Goal: Answer question/provide support: Answer question/provide support

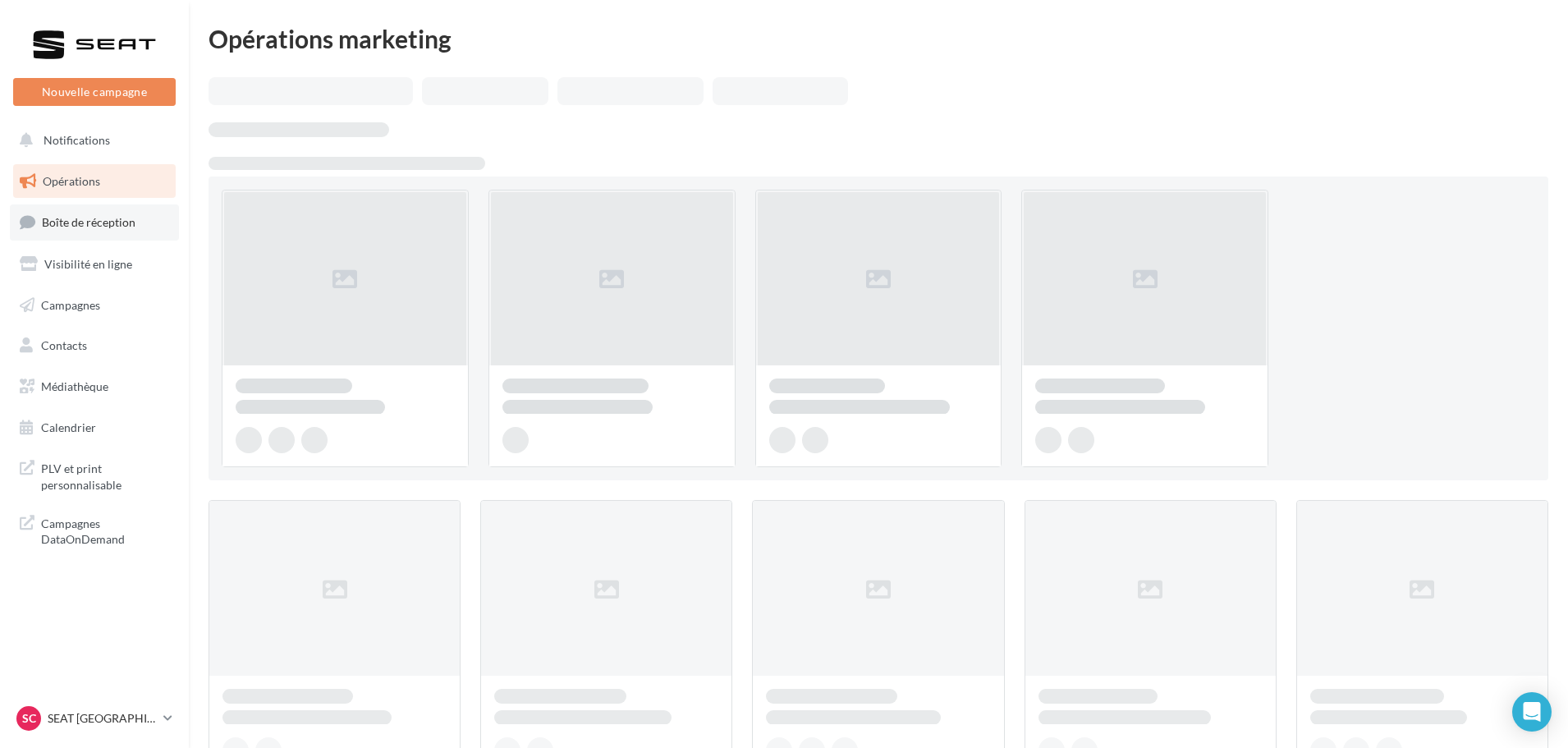
click at [79, 219] on span "Boîte de réception" at bounding box center [89, 222] width 94 height 14
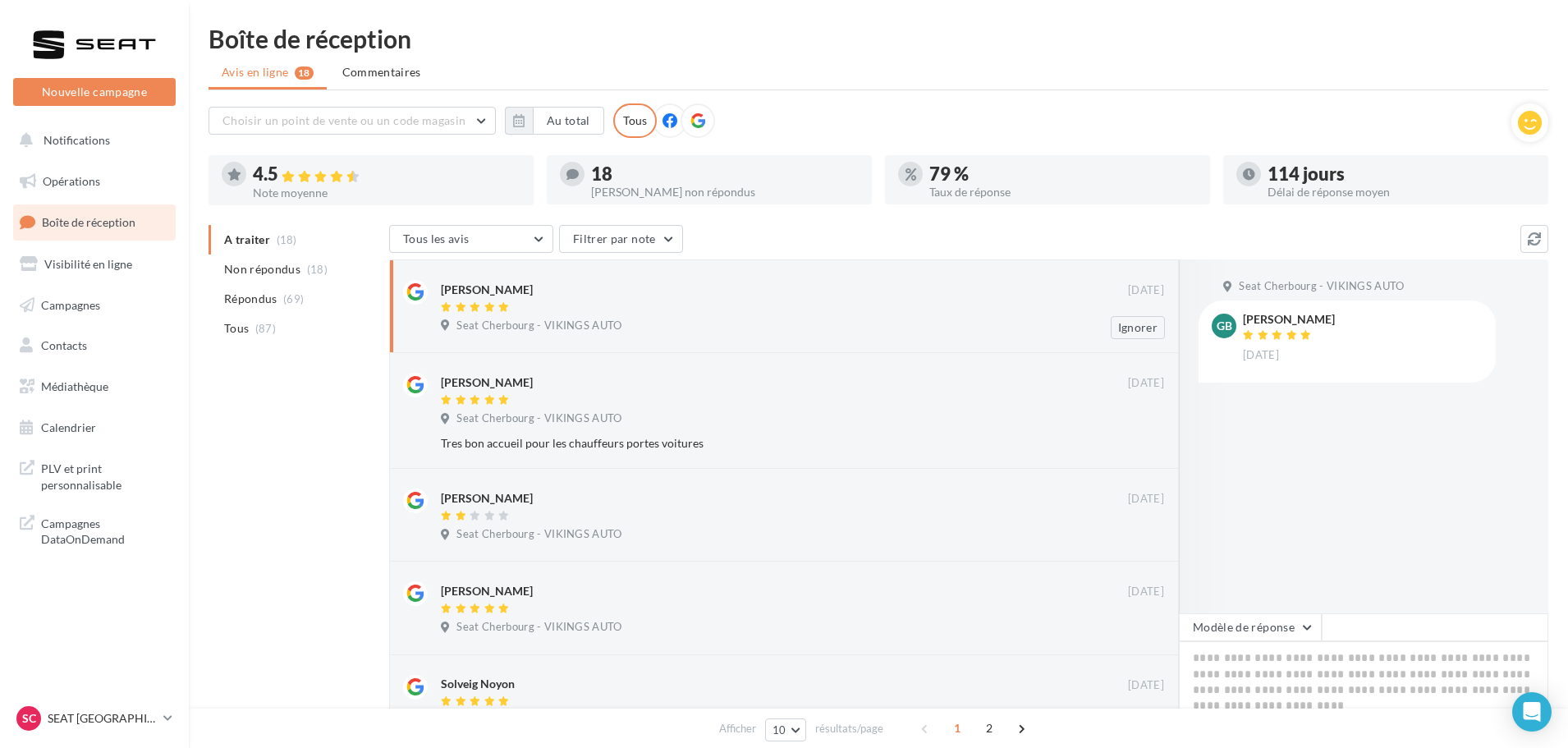
click at [505, 302] on icon at bounding box center [503, 307] width 12 height 10
click at [1234, 615] on button "Modèle de réponse" at bounding box center [1250, 627] width 143 height 28
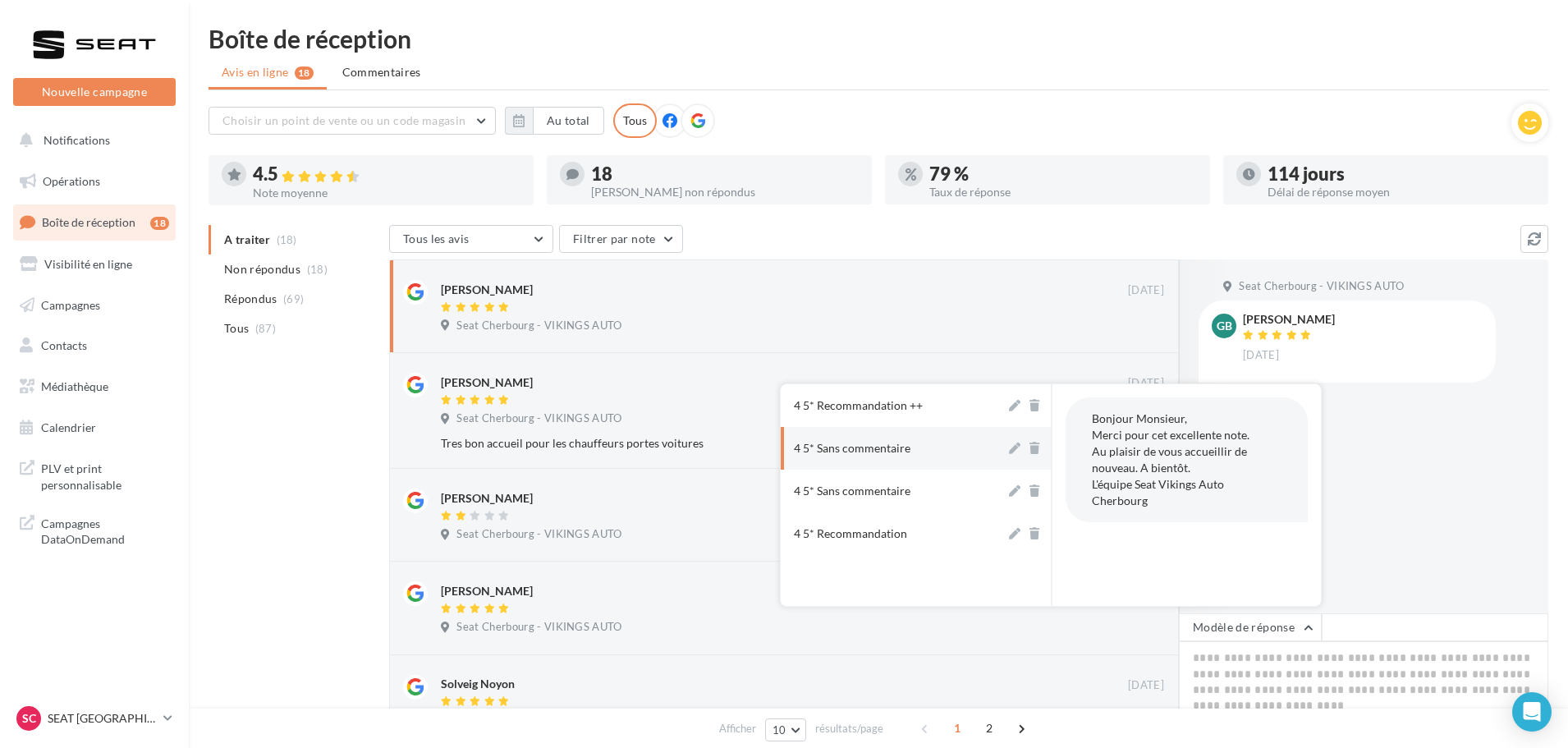
click at [930, 459] on button "4 5* Sans commentaire" at bounding box center [893, 448] width 225 height 43
type textarea "**********"
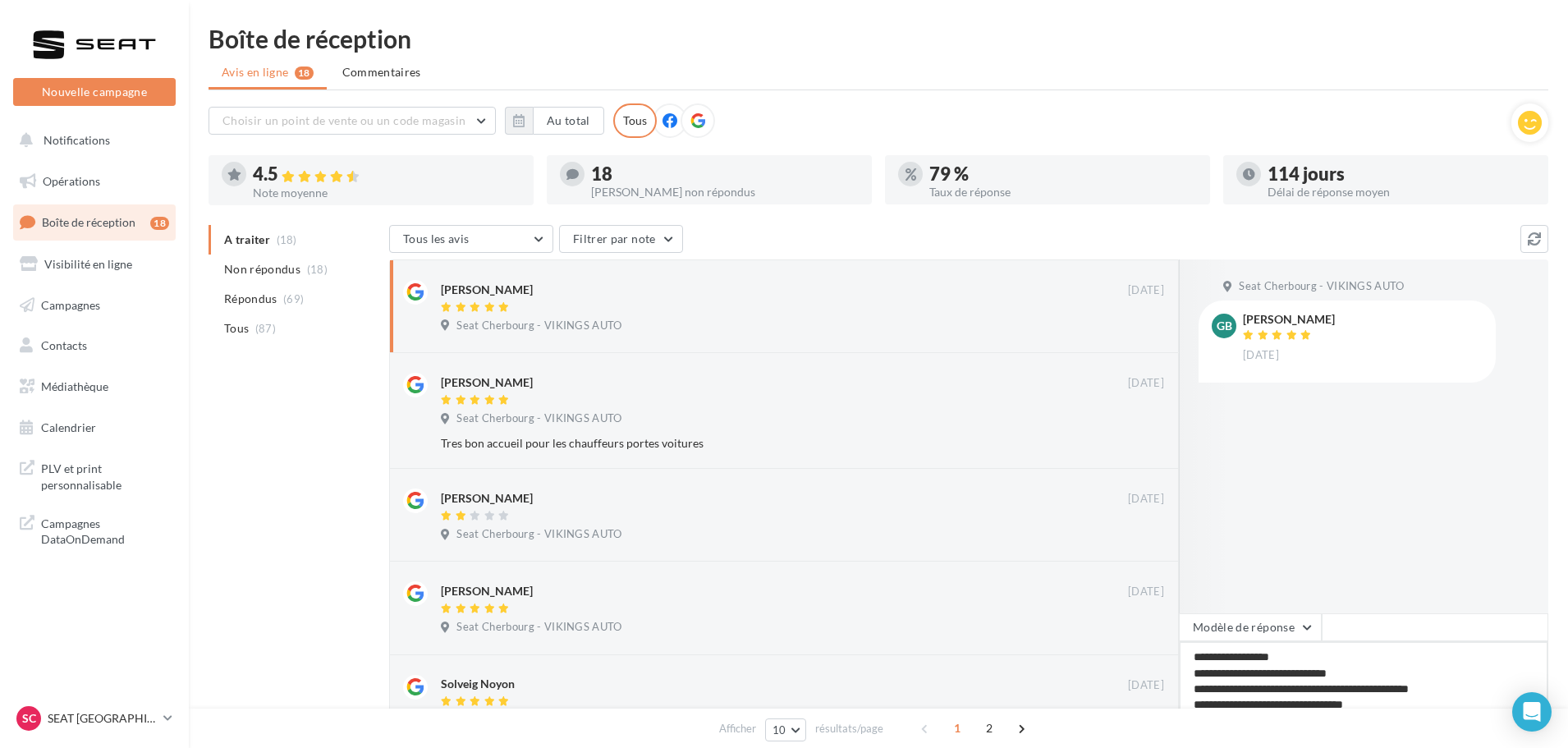
scroll to position [82, 0]
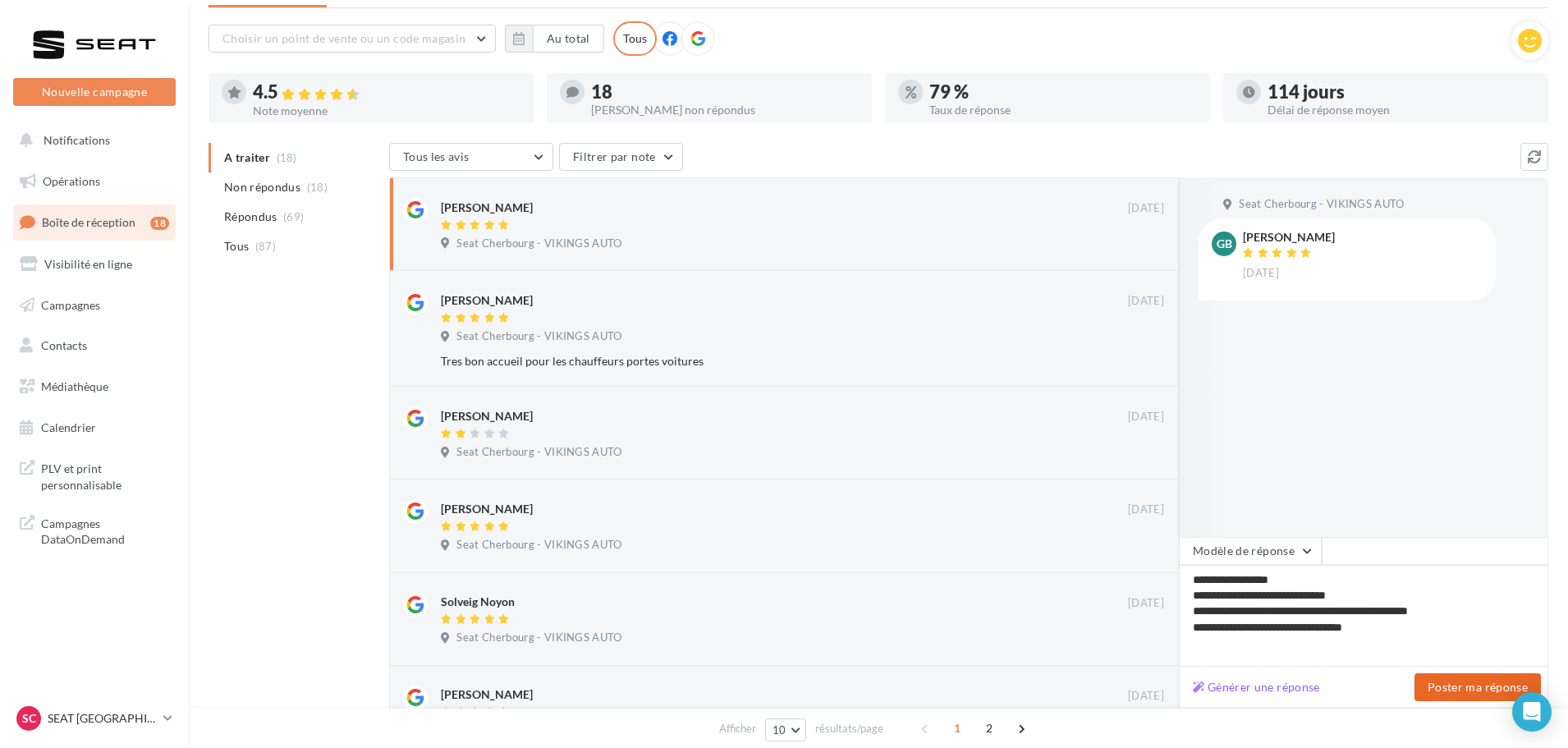
click at [1457, 693] on button "Poster ma réponse" at bounding box center [1478, 687] width 127 height 28
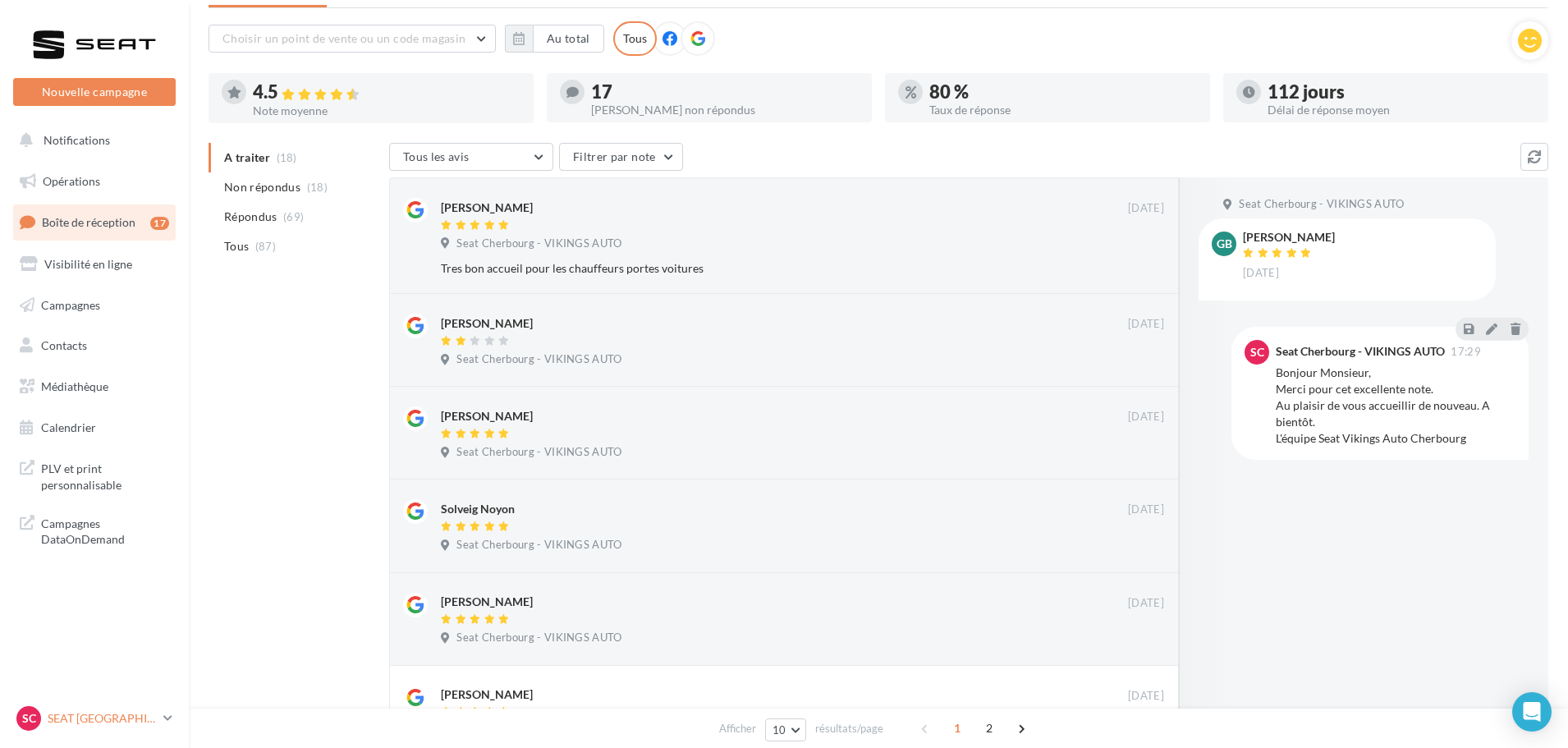
click at [128, 718] on p "SEAT [GEOGRAPHIC_DATA]" at bounding box center [102, 718] width 109 height 16
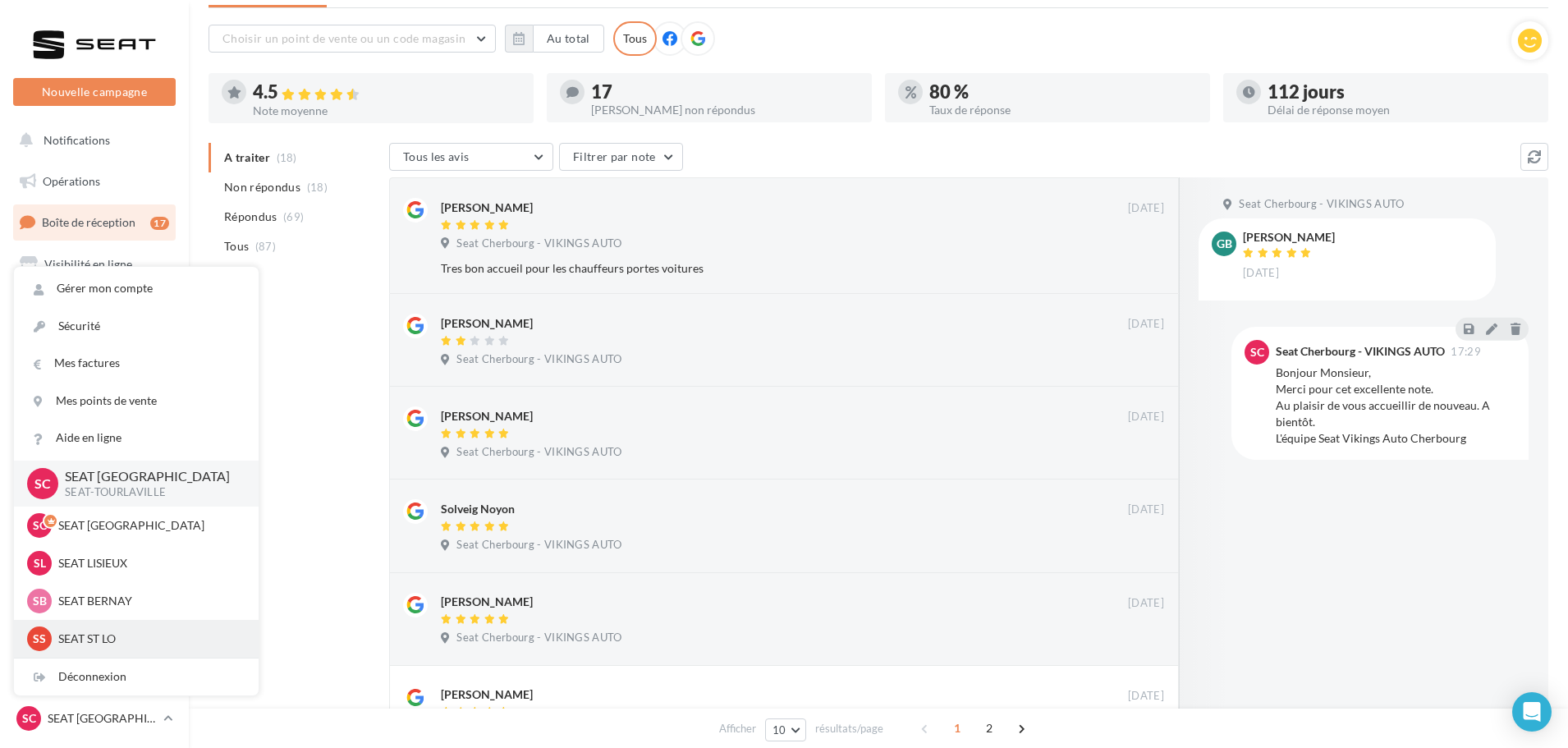
click at [95, 639] on p "SEAT ST LO" at bounding box center [149, 639] width 181 height 16
